Goal: Navigation & Orientation: Understand site structure

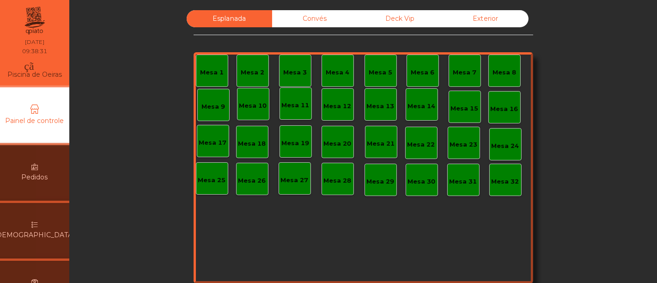
click at [567, 67] on div "Esplanada Convés Deck Vip Exterior Mesa 1 Mesa 2 Mesa 3 Mesa 4 [GEOGRAPHIC_DATA…" at bounding box center [363, 156] width 562 height 292
click at [297, 28] on div "Esplanada Convés Deck Vip Exterior Mesa 1 Mesa 2 Mesa 3 Mesa 4 [GEOGRAPHIC_DATA…" at bounding box center [362, 156] width 339 height 292
click at [299, 24] on div "Convés" at bounding box center [314, 18] width 85 height 17
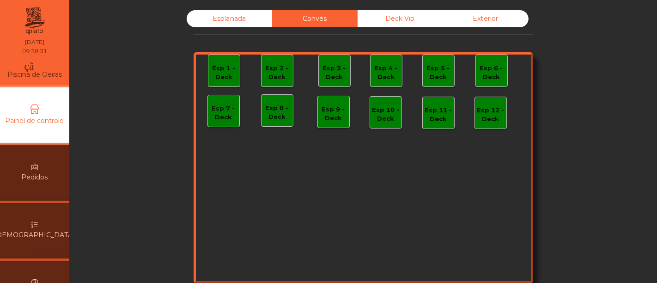
click at [392, 18] on font "Deck Vip" at bounding box center [400, 18] width 29 height 8
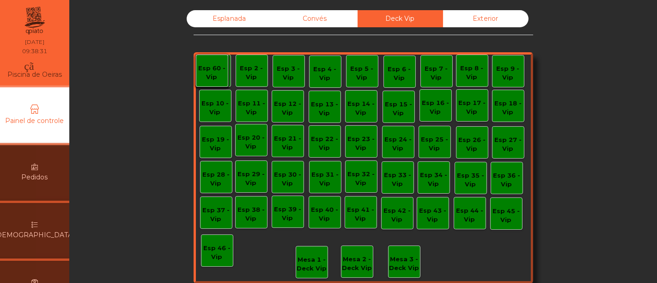
click at [317, 25] on div "Convés" at bounding box center [314, 18] width 85 height 17
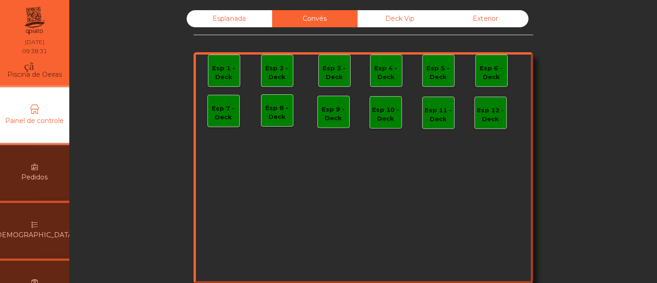
click at [242, 24] on div "Esplanada" at bounding box center [229, 18] width 85 height 17
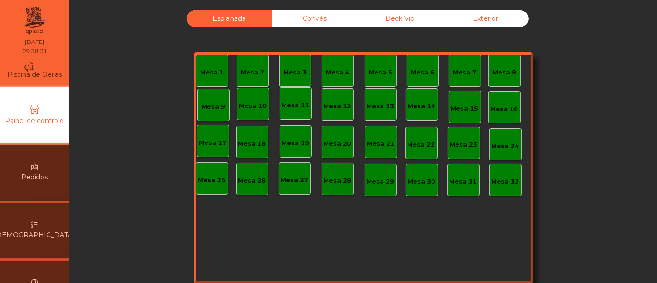
click at [296, 28] on div "Esplanada Convés Deck Vip Exterior Mesa 1 Mesa 2 Mesa 3 Mesa 4 [GEOGRAPHIC_DATA…" at bounding box center [362, 156] width 339 height 292
click at [579, 65] on div "Esplanada Convés Deck Vip Exterior Mesa 1 Mesa 2 Mesa 3 Mesa 4 [GEOGRAPHIC_DATA…" at bounding box center [363, 156] width 562 height 292
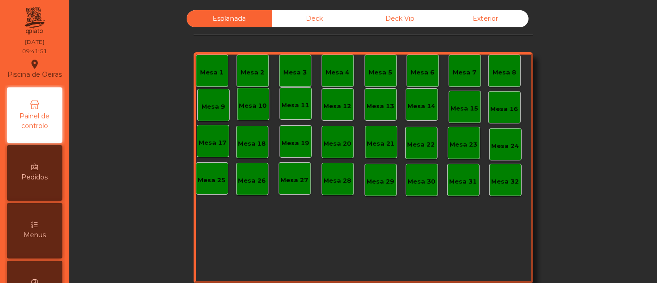
click at [575, 138] on div "Esplanada Deck Deck Vip Exterior Mesa 1 Mesa 2 Mesa 3 Mesa 4 [GEOGRAPHIC_DATA] …" at bounding box center [363, 156] width 562 height 292
click at [327, 12] on div "Deck" at bounding box center [314, 18] width 85 height 17
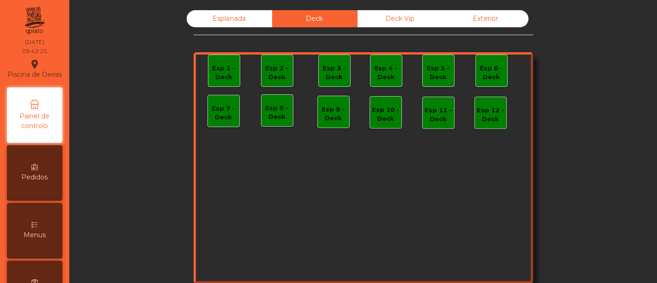
click at [381, 15] on div "Deck Vip" at bounding box center [399, 18] width 85 height 17
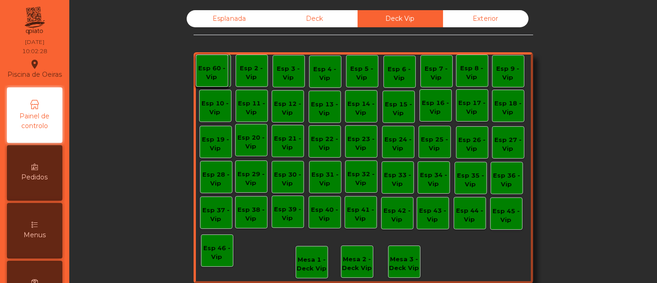
click at [208, 6] on div "Esplanada Deck Deck Vip Exterior Esp 1 - Vip Esp 2 - Vip Esp 3 - Vip Esp 4 - Vi…" at bounding box center [363, 170] width 576 height 329
click at [210, 18] on div "Esplanada" at bounding box center [229, 18] width 85 height 17
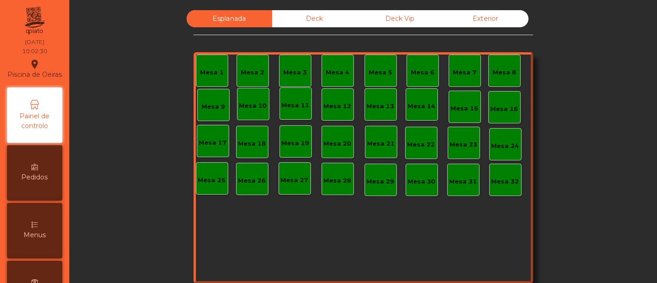
click at [293, 19] on div "Deck" at bounding box center [314, 18] width 85 height 17
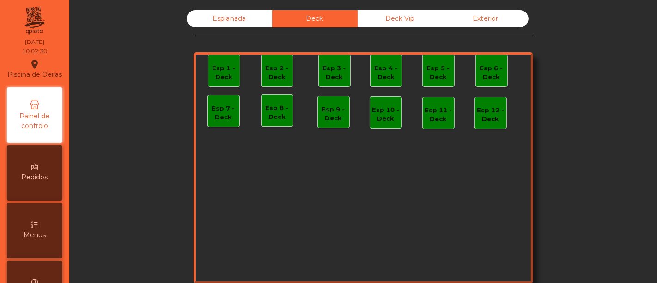
click at [398, 21] on div "Deck Vip" at bounding box center [399, 18] width 85 height 17
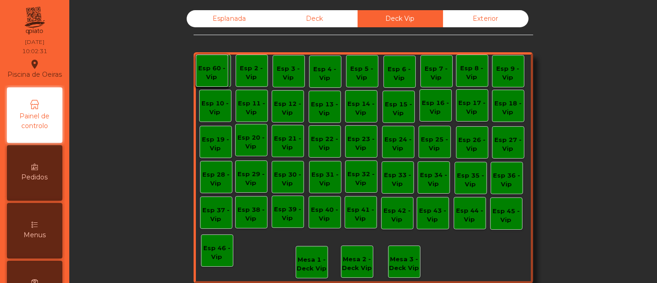
click at [460, 26] on div "Exterior" at bounding box center [485, 18] width 85 height 17
click at [311, 24] on div "Deck" at bounding box center [314, 18] width 85 height 17
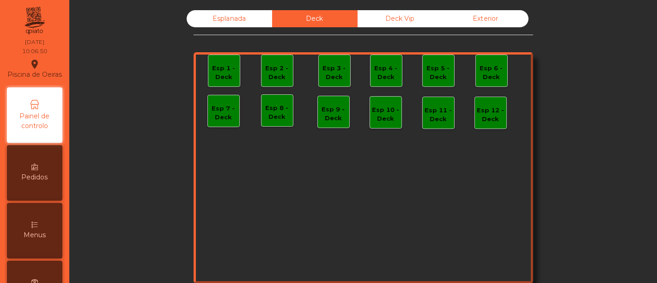
click at [264, 24] on div "Esplanada" at bounding box center [229, 18] width 85 height 17
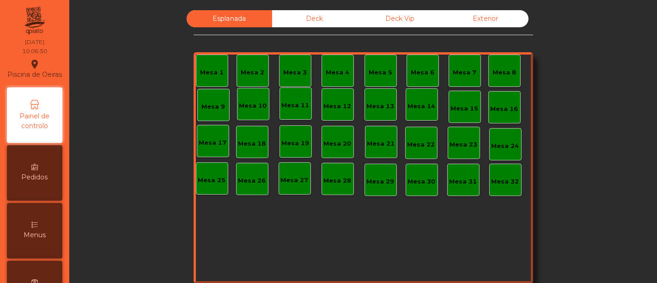
click at [318, 23] on div "Deck" at bounding box center [314, 18] width 85 height 17
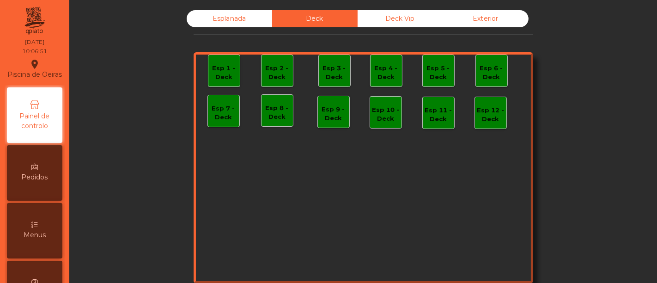
click at [368, 27] on div "Deck Vip" at bounding box center [399, 18] width 85 height 17
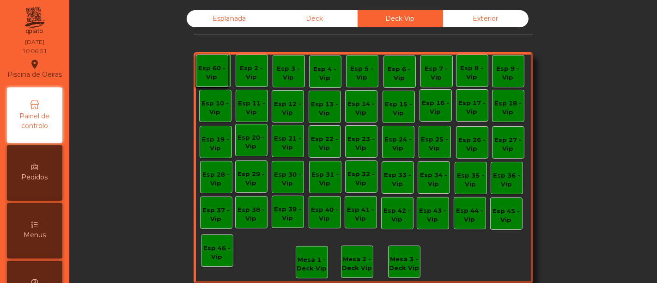
click at [438, 27] on div "Esplanada Deck Deck Vip Exterior Esp 1 - Vip Esp 2 - Vip Esp 3 - Vip Esp 4 - Vi…" at bounding box center [362, 156] width 339 height 292
click at [443, 25] on div "Exterior" at bounding box center [485, 18] width 85 height 17
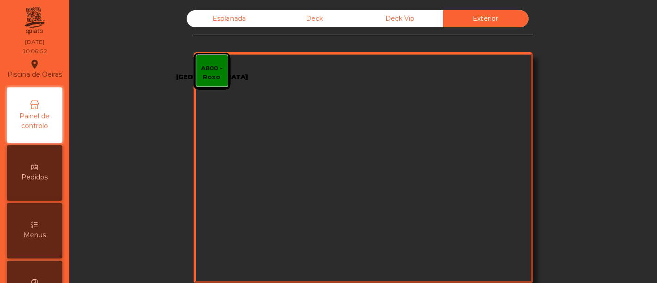
click at [443, 25] on div "Exterior" at bounding box center [485, 18] width 85 height 17
click at [407, 16] on div "Deck Vip" at bounding box center [399, 18] width 85 height 17
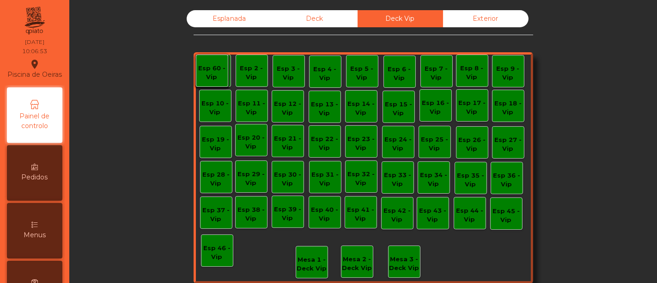
click at [357, 17] on div "Deck Vip" at bounding box center [399, 18] width 85 height 17
click at [322, 13] on div "Deck" at bounding box center [314, 18] width 85 height 17
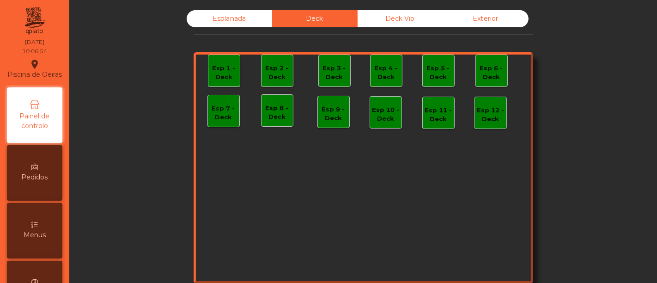
click at [253, 19] on div "Esplanada" at bounding box center [229, 18] width 85 height 17
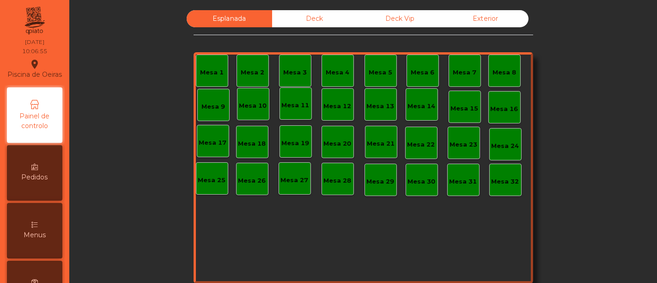
click at [323, 20] on div "Deck" at bounding box center [314, 18] width 85 height 17
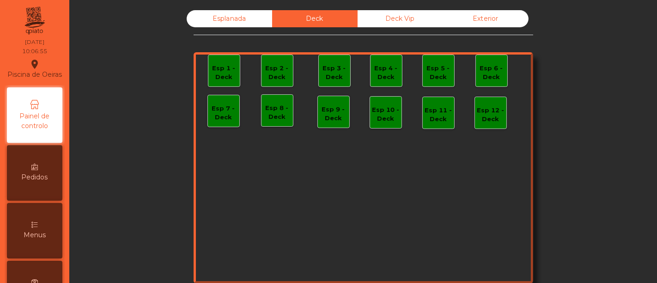
click at [363, 24] on div "Deck Vip" at bounding box center [399, 18] width 85 height 17
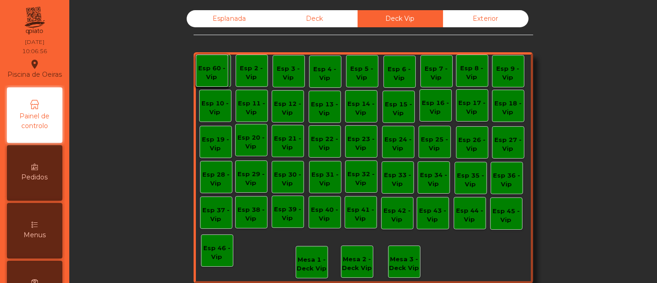
click at [244, 22] on div "Esplanada" at bounding box center [229, 18] width 85 height 17
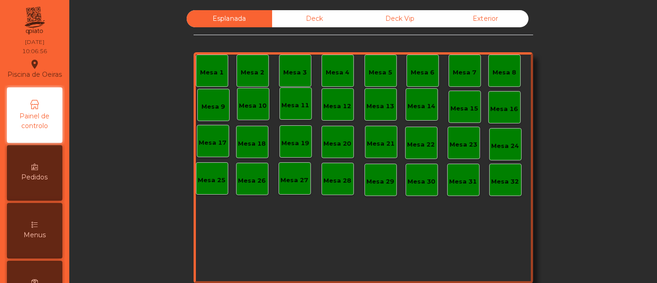
click at [277, 27] on div "Deck" at bounding box center [314, 18] width 85 height 17
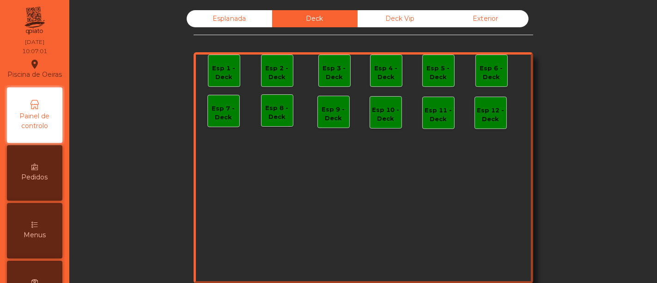
click at [414, 25] on div "Deck Vip" at bounding box center [399, 18] width 85 height 17
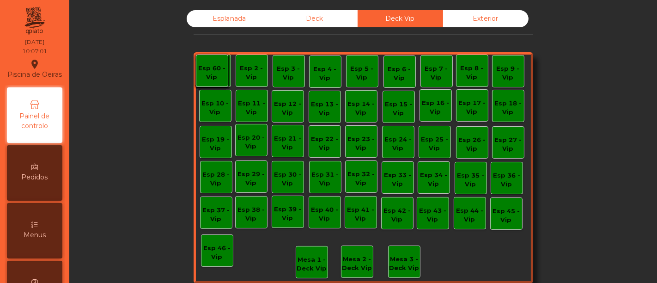
click at [252, 15] on div "Esplanada" at bounding box center [229, 18] width 85 height 17
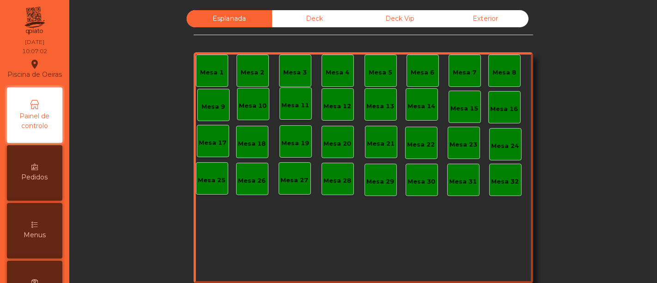
click at [291, 18] on div "Deck" at bounding box center [314, 18] width 85 height 17
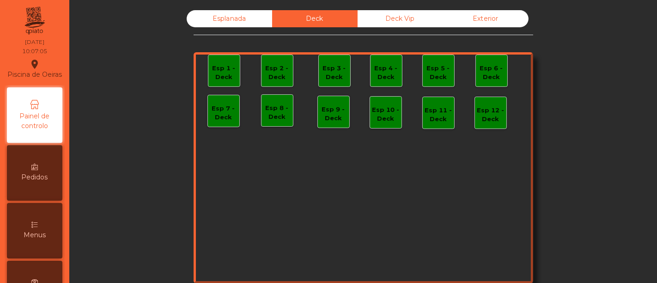
click at [217, 21] on div "Esplanada" at bounding box center [229, 18] width 85 height 17
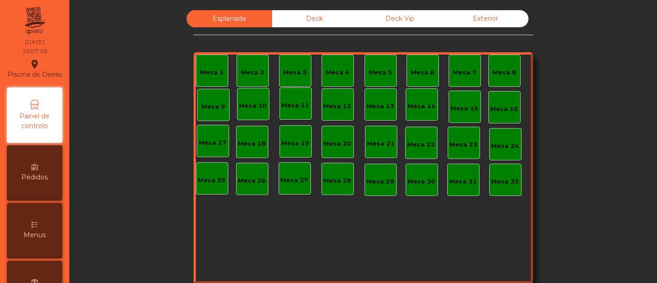
click at [48, 173] on div "Pedidos" at bounding box center [34, 172] width 55 height 55
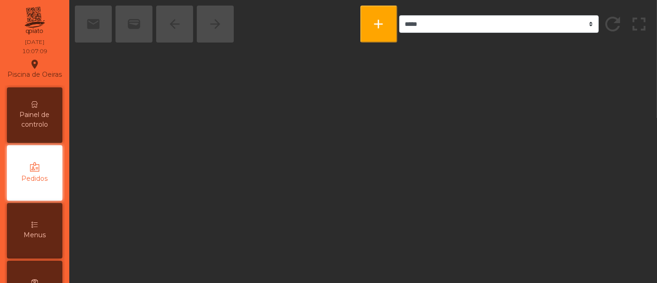
scroll to position [38, 0]
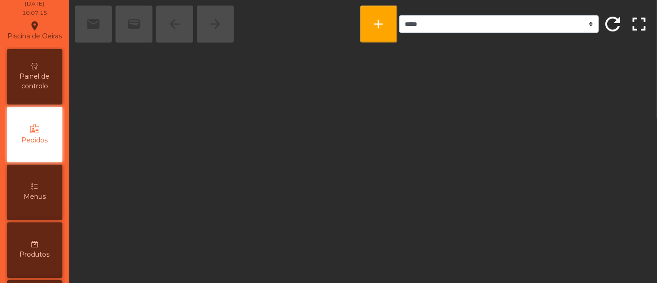
click at [41, 201] on span "Menus" at bounding box center [35, 197] width 22 height 10
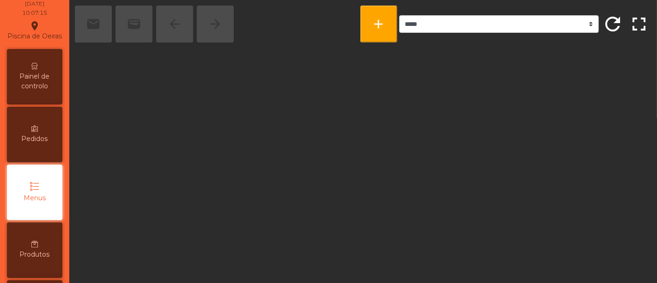
scroll to position [96, 0]
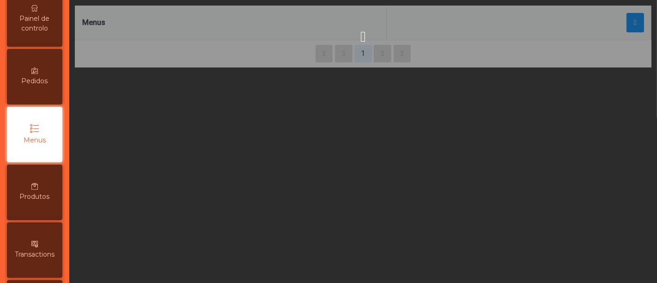
click at [26, 189] on div "Produtos" at bounding box center [34, 191] width 55 height 55
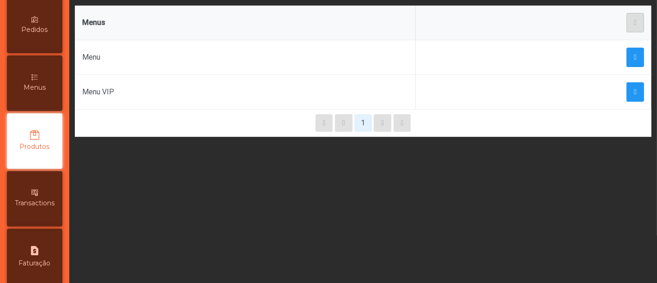
scroll to position [154, 0]
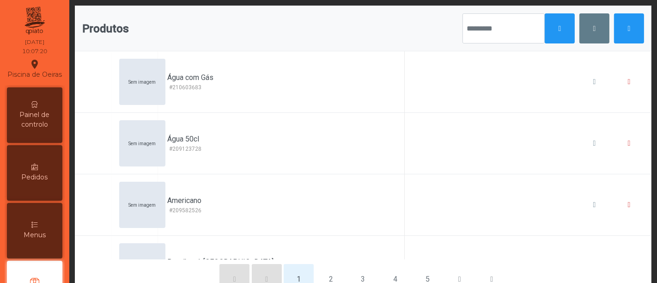
click at [43, 103] on div "Painel de controlo" at bounding box center [34, 114] width 55 height 55
